Goal: Task Accomplishment & Management: Manage account settings

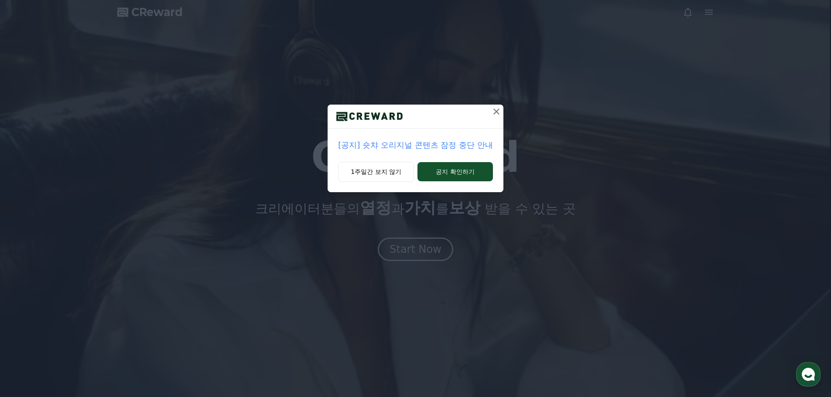
drag, startPoint x: 721, startPoint y: 17, endPoint x: 709, endPoint y: 15, distance: 11.9
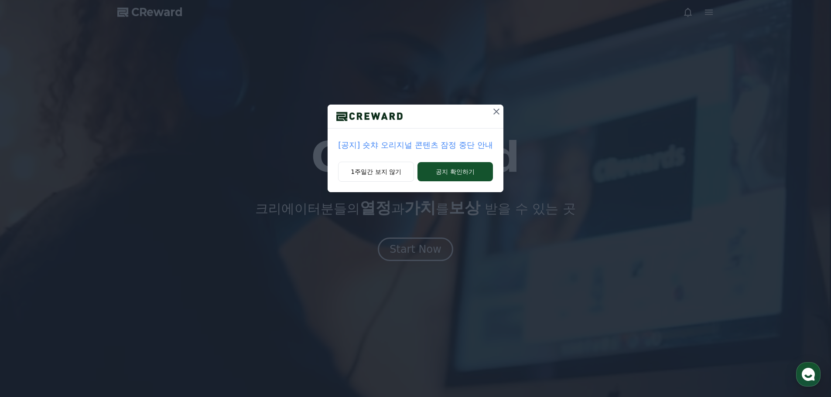
click at [709, 14] on div "[공지] 숏챠 오리지널 콘텐츠 잠정 중단 안내 1주일간 보지 않기 공지 확인하기" at bounding box center [415, 103] width 831 height 206
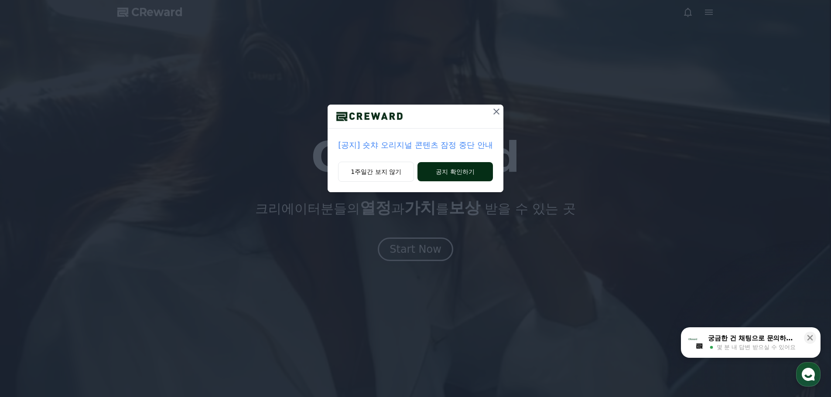
click at [468, 168] on button "공지 확인하기" at bounding box center [454, 171] width 75 height 19
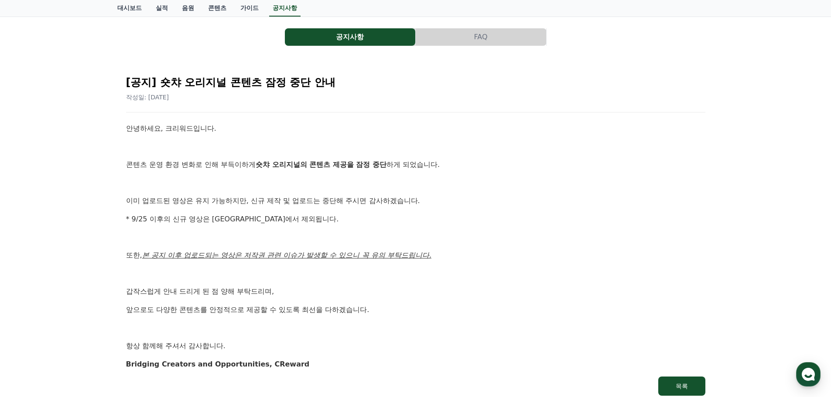
scroll to position [44, 0]
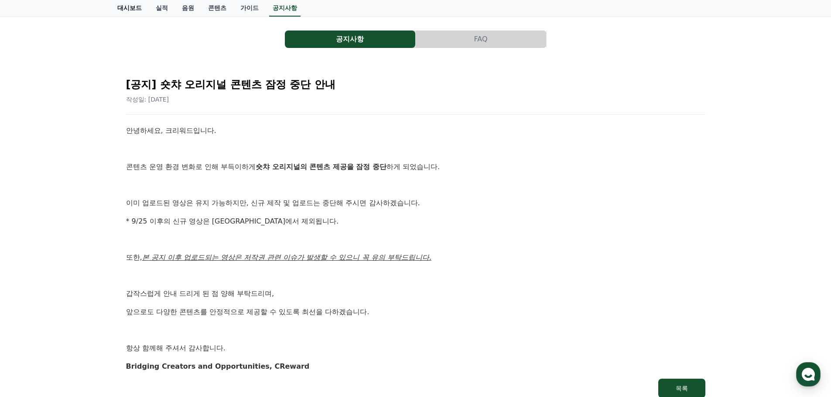
click at [134, 4] on link "대시보드" at bounding box center [129, 8] width 38 height 17
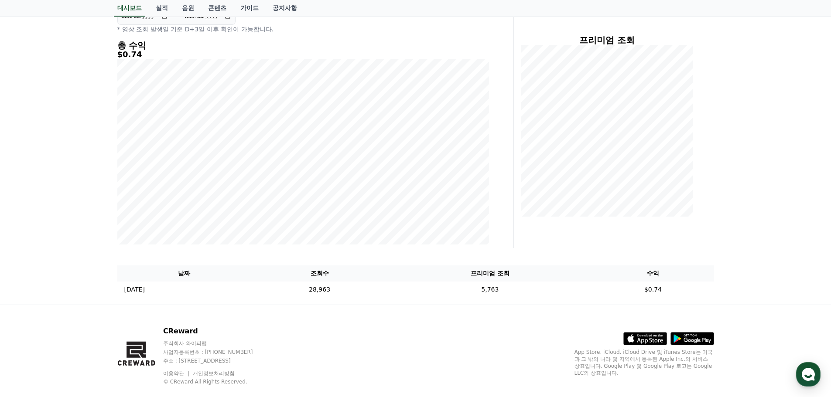
scroll to position [116, 0]
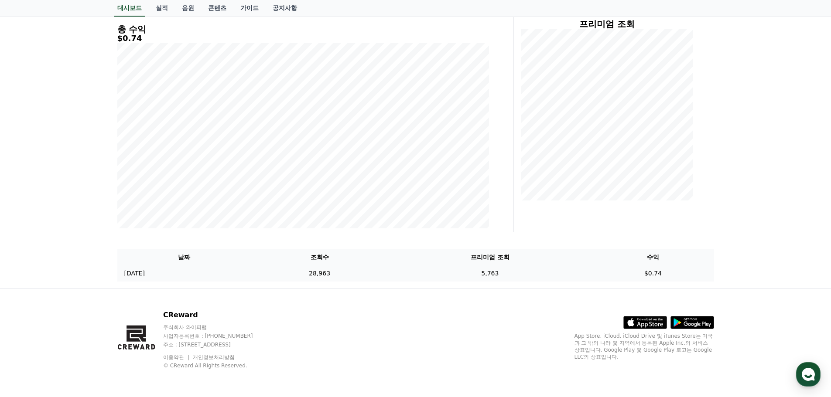
click at [666, 276] on td "$0.74" at bounding box center [653, 274] width 122 height 16
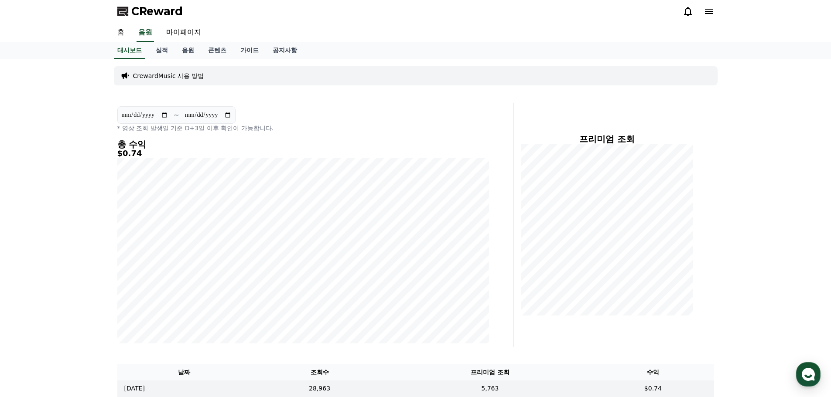
scroll to position [0, 0]
click at [163, 56] on link "실적" at bounding box center [162, 51] width 26 height 17
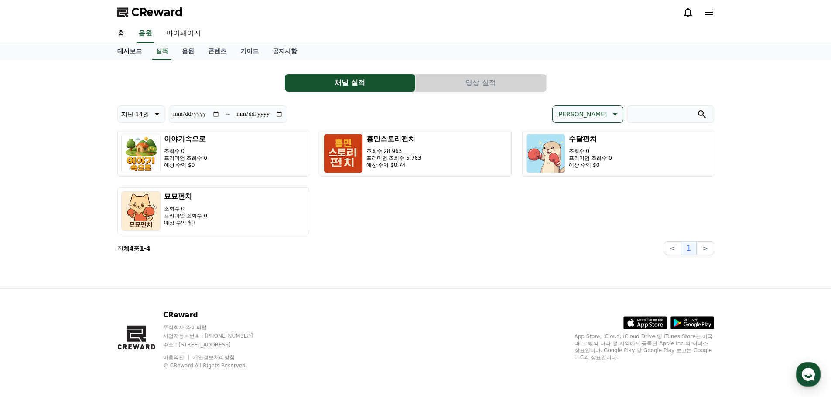
click at [135, 52] on link "대시보드" at bounding box center [129, 51] width 38 height 17
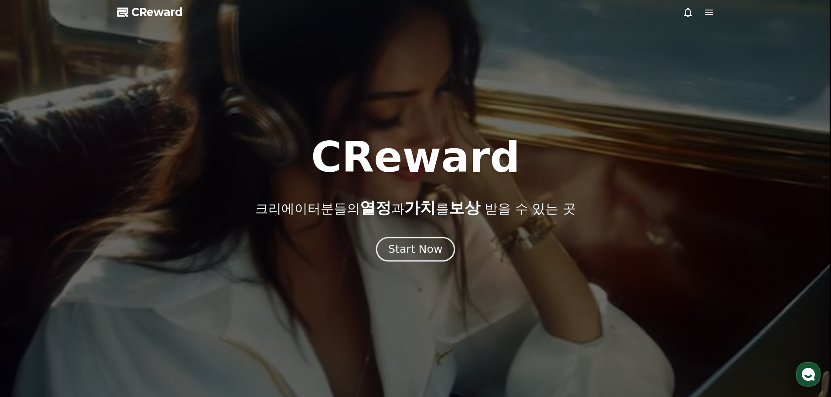
click at [421, 256] on div "Start Now" at bounding box center [415, 249] width 54 height 15
